Goal: Information Seeking & Learning: Learn about a topic

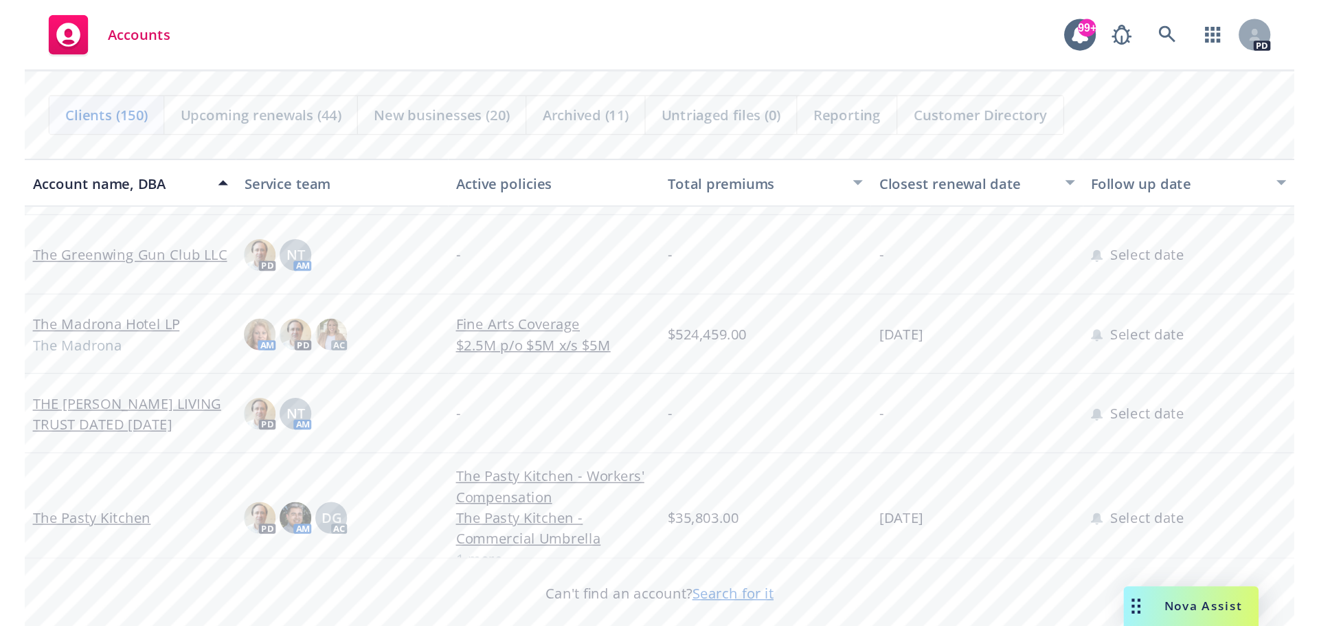
scroll to position [7282, 0]
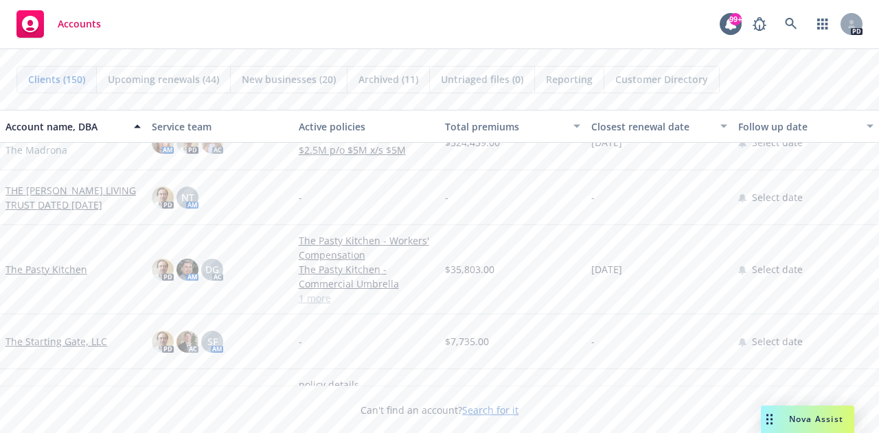
click at [51, 273] on link "The Pasty Kitchen" at bounding box center [46, 269] width 82 height 14
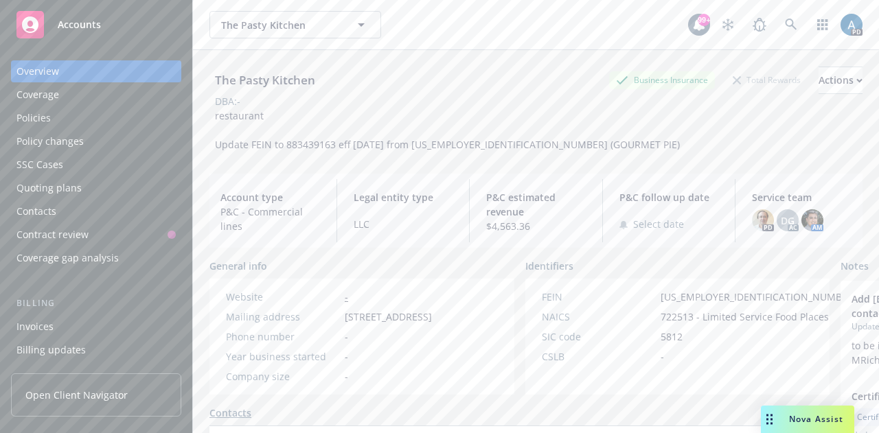
click at [43, 113] on div "Policies" at bounding box center [33, 118] width 34 height 22
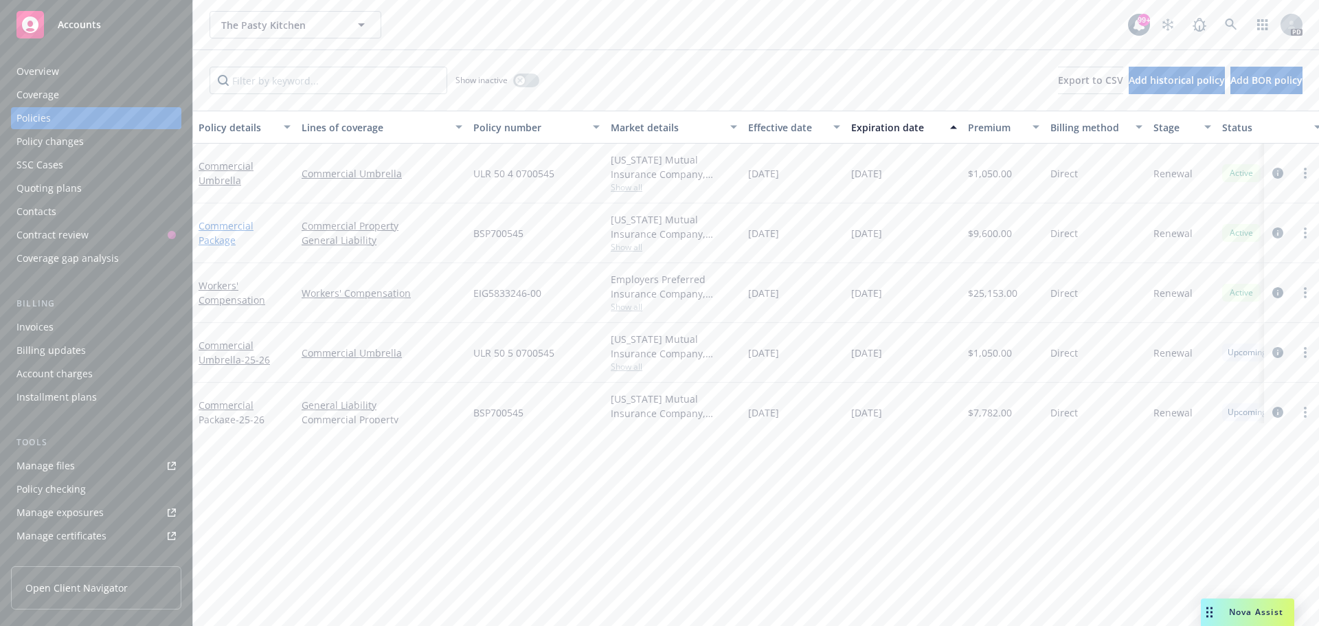
click at [222, 229] on link "Commercial Package" at bounding box center [226, 232] width 55 height 27
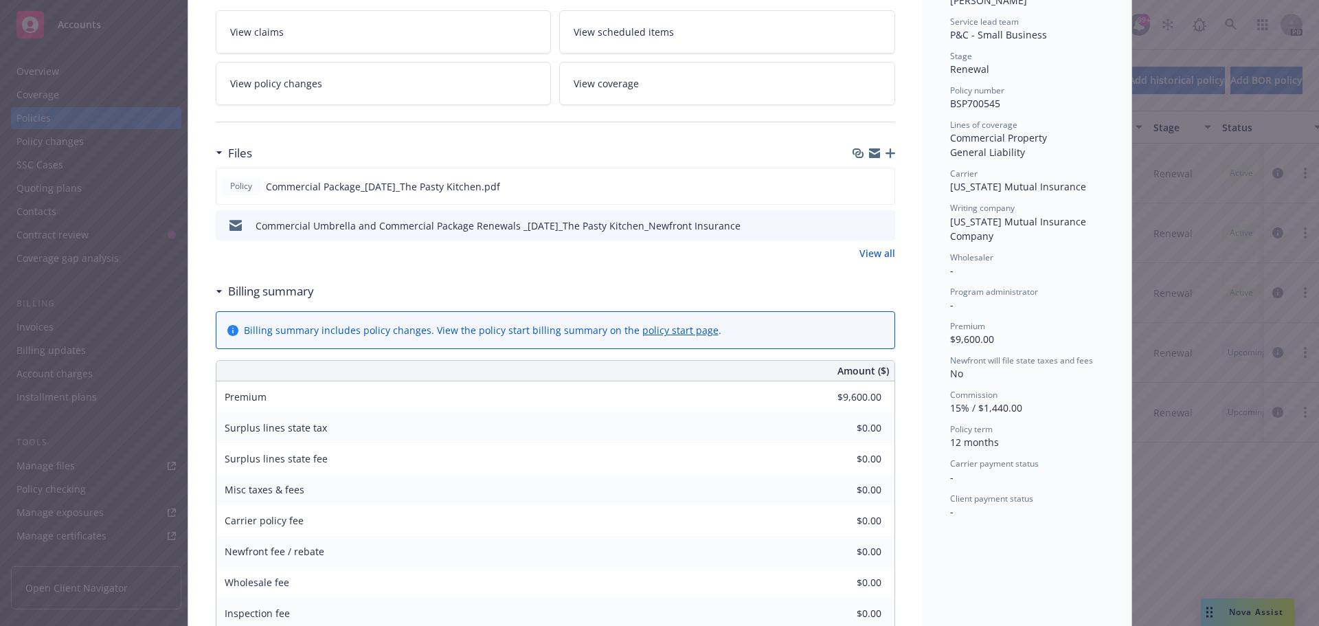
scroll to position [206, 0]
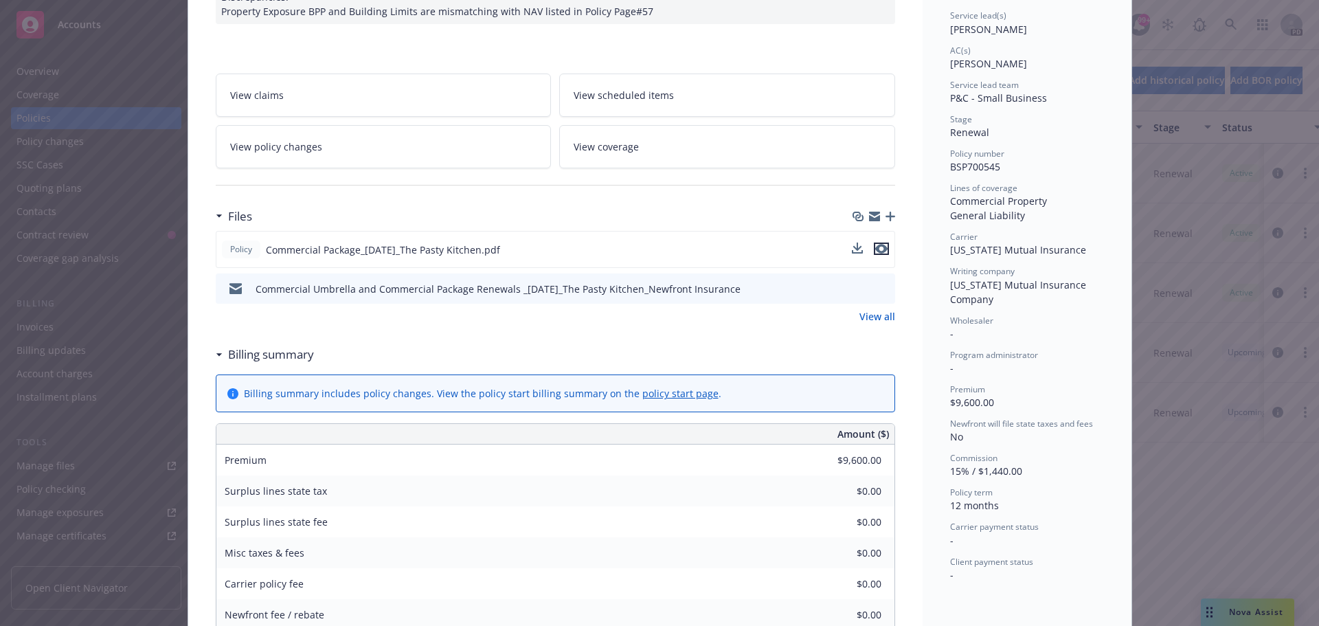
click at [879, 247] on icon "preview file" at bounding box center [881, 249] width 12 height 10
